Goal: Task Accomplishment & Management: Use online tool/utility

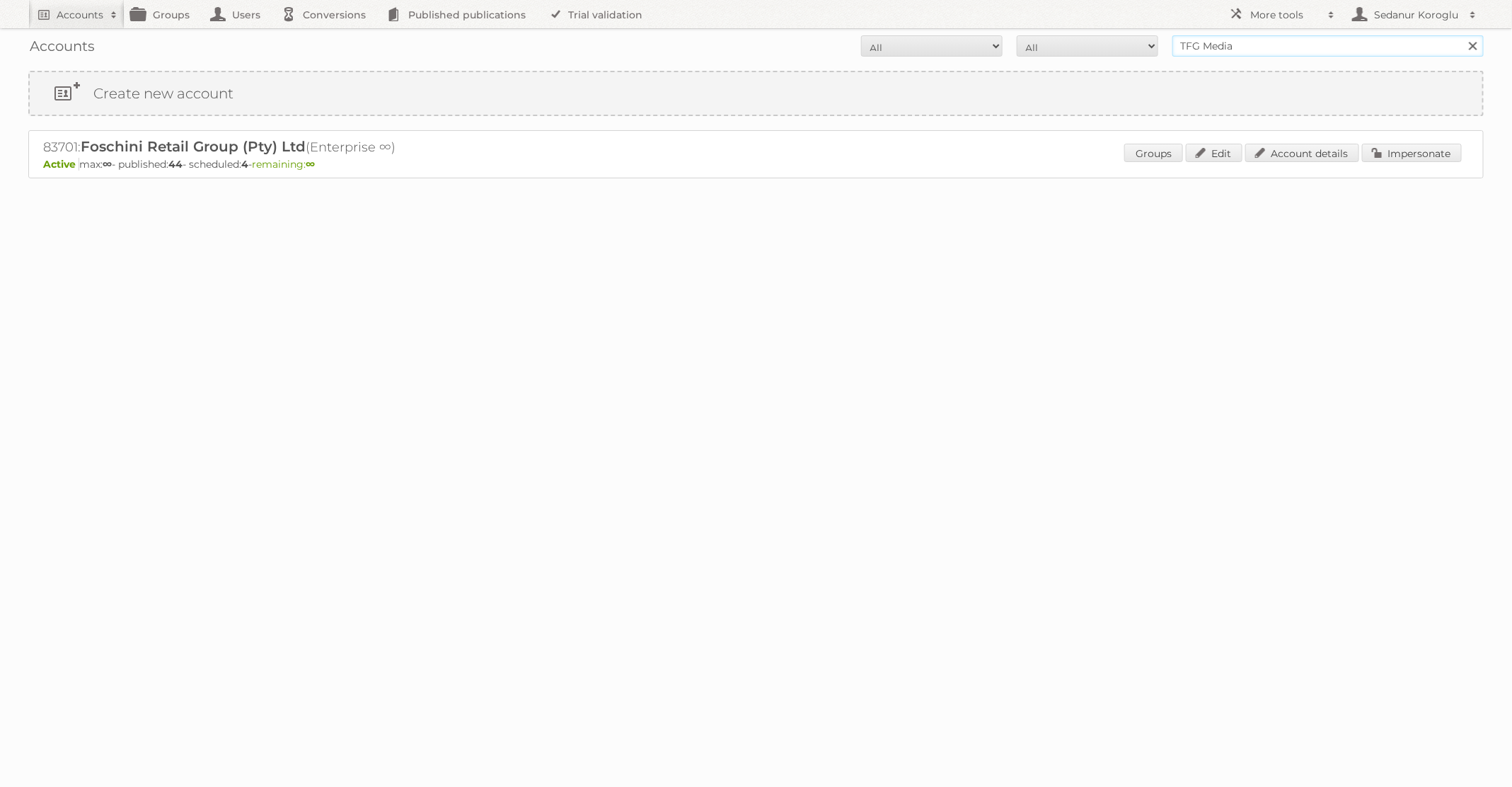
drag, startPoint x: 1253, startPoint y: 46, endPoint x: 1068, endPoint y: 46, distance: 185.0
click at [1073, 46] on form "All Active Expired Pending All Paid Trials Self service TFG Media Search" at bounding box center [756, 46] width 1455 height 21
type input "pflanzen-kölle"
click at [1462, 36] on input "Search" at bounding box center [1472, 46] width 21 height 21
click at [1401, 146] on link "Impersonate" at bounding box center [1412, 153] width 100 height 19
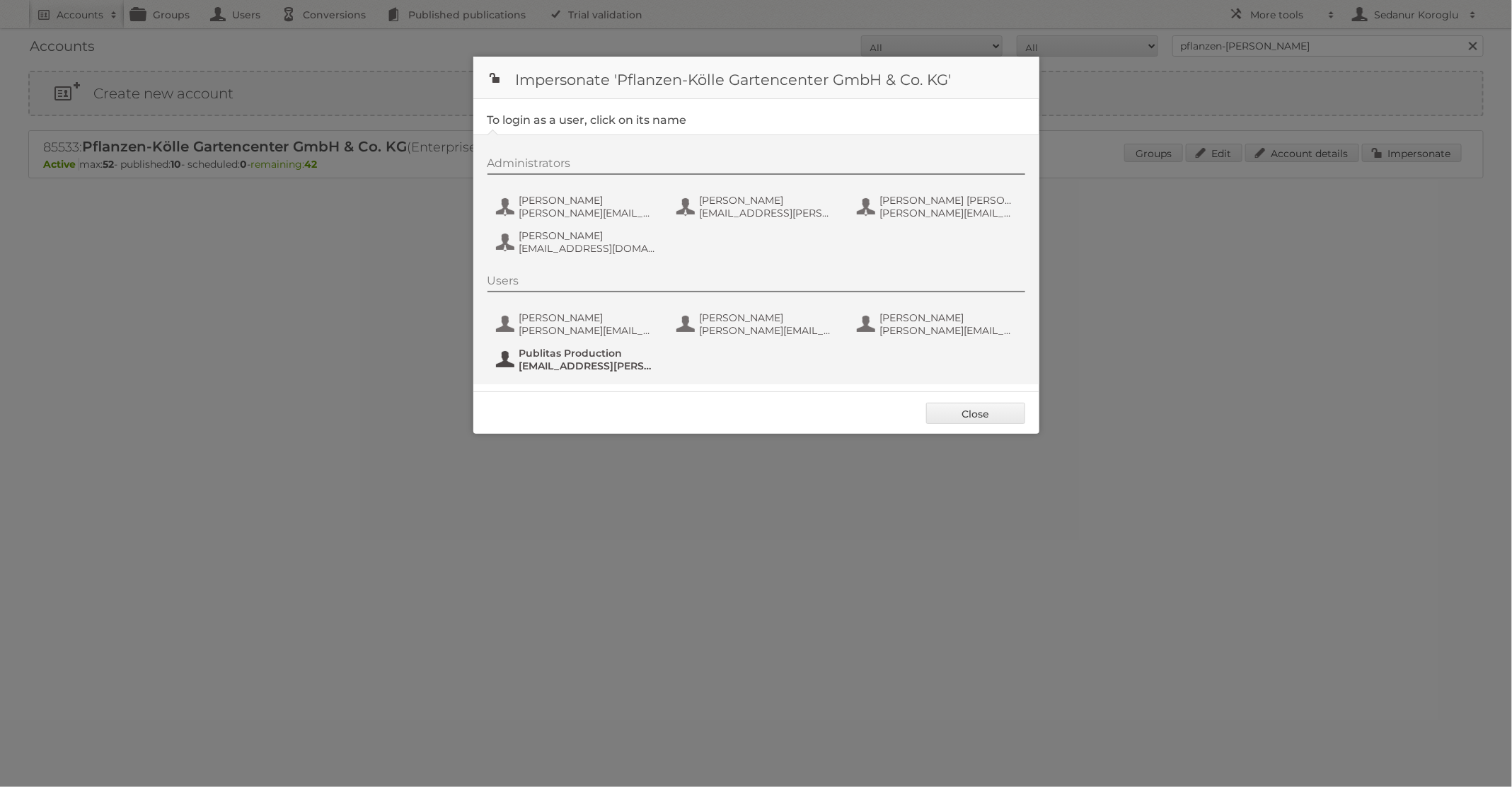
click at [597, 352] on span "Publitas Production" at bounding box center [587, 353] width 137 height 13
